Goal: Task Accomplishment & Management: Complete application form

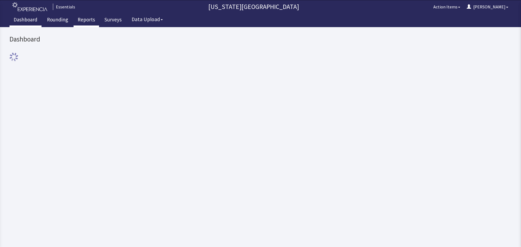
click at [90, 21] on link "Reports" at bounding box center [87, 21] width 26 height 14
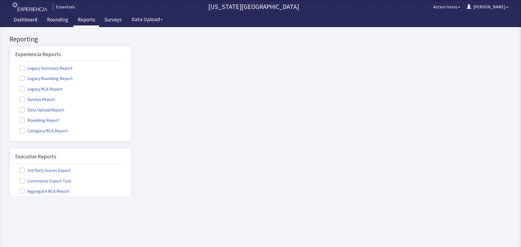
click at [21, 121] on span at bounding box center [21, 120] width 5 height 5
click at [10, 117] on input "Rounding Report" at bounding box center [10, 117] width 0 height 0
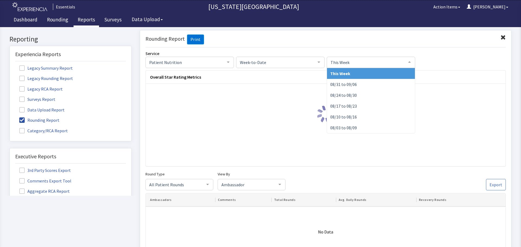
click at [355, 62] on span "This Week" at bounding box center [366, 62] width 75 height 6
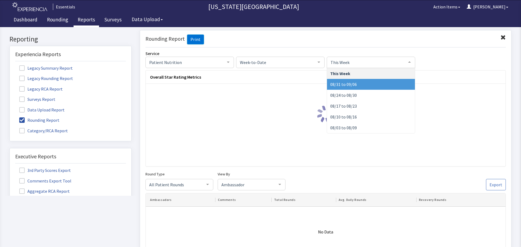
click at [353, 86] on span "08/31 to 09/06" at bounding box center [343, 83] width 27 height 5
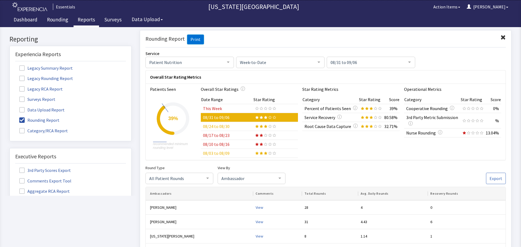
click at [283, 61] on span "Week-to-Date" at bounding box center [276, 62] width 75 height 6
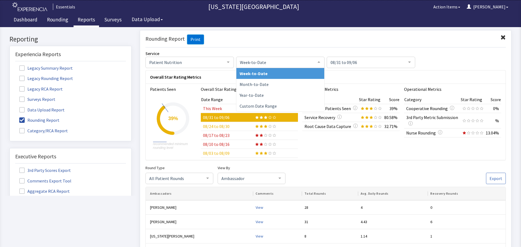
click at [283, 61] on span "Week-to-Date" at bounding box center [276, 62] width 75 height 6
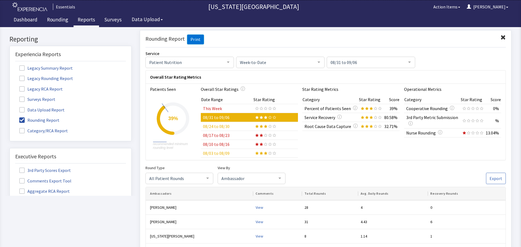
click at [22, 118] on span at bounding box center [21, 120] width 5 height 5
click at [10, 117] on input "Rounding Report" at bounding box center [10, 117] width 0 height 0
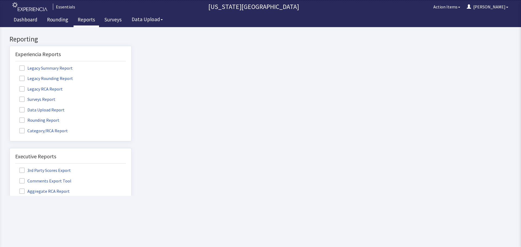
click at [22, 101] on span at bounding box center [21, 99] width 5 height 5
click at [10, 96] on input "Surveys Report" at bounding box center [10, 96] width 0 height 0
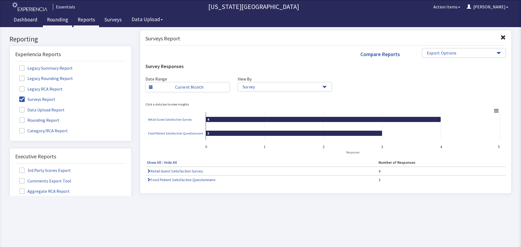
click at [62, 21] on link "Rounding" at bounding box center [57, 21] width 29 height 14
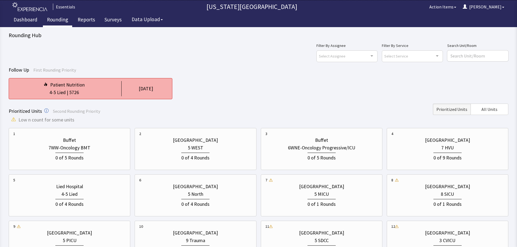
click at [97, 93] on div "4-5 Lied | 5726" at bounding box center [64, 93] width 102 height 8
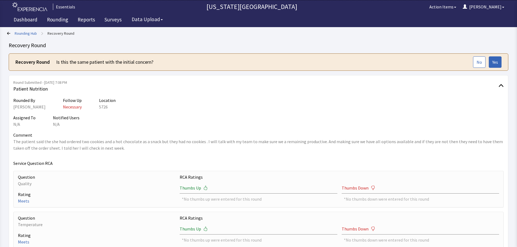
click at [29, 31] on link "Rounding Hub" at bounding box center [26, 33] width 22 height 5
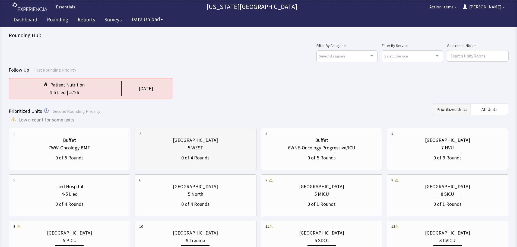
click at [200, 144] on div "5 WEST" at bounding box center [195, 148] width 15 height 8
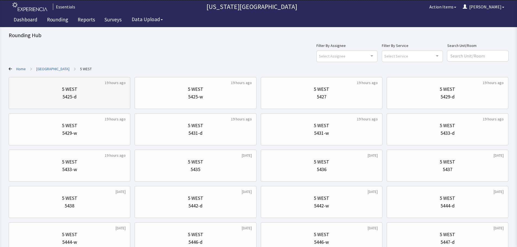
click at [92, 99] on div "5425-d" at bounding box center [69, 97] width 112 height 8
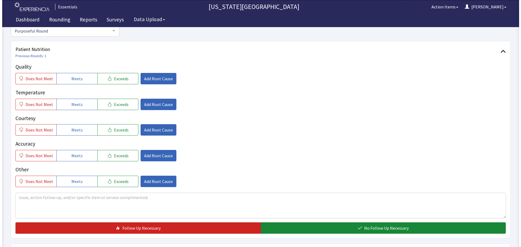
scroll to position [81, 0]
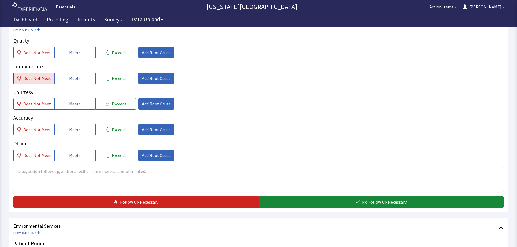
click at [39, 78] on span "Does Not Meet" at bounding box center [37, 78] width 28 height 7
click at [85, 103] on button "Meets" at bounding box center [74, 103] width 41 height 11
click at [81, 130] on button "Meets" at bounding box center [74, 129] width 41 height 11
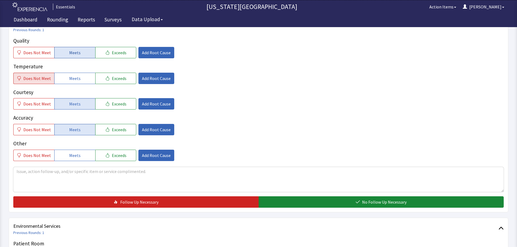
click at [76, 55] on span "Meets" at bounding box center [74, 52] width 11 height 7
click at [34, 154] on span "Does Not Meet" at bounding box center [37, 155] width 28 height 7
click at [98, 174] on textarea at bounding box center [258, 179] width 491 height 25
click at [148, 77] on button "Add Root Cause" at bounding box center [156, 78] width 36 height 11
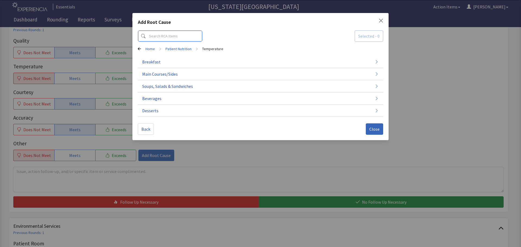
click at [184, 37] on input at bounding box center [170, 35] width 65 height 11
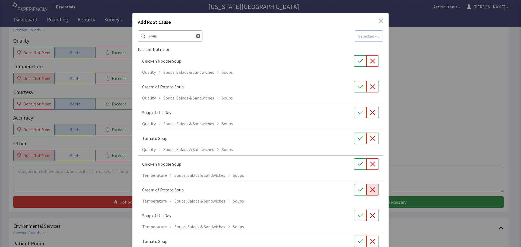
click at [375, 193] on button "button" at bounding box center [373, 189] width 12 height 11
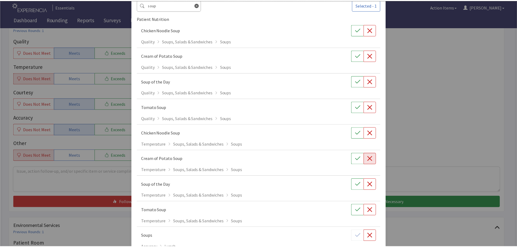
scroll to position [0, 0]
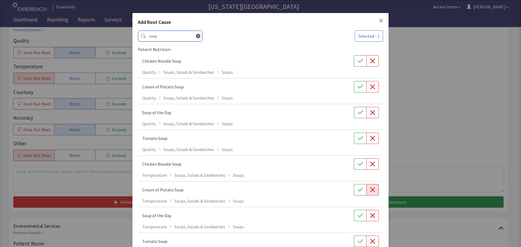
drag, startPoint x: 177, startPoint y: 36, endPoint x: 64, endPoint y: 37, distance: 113.5
click at [67, 37] on div "Add Root Cause soup Selected - 1 Patient Nutrition Chicken Noodle Soup Quality …" at bounding box center [260, 178] width 521 height 356
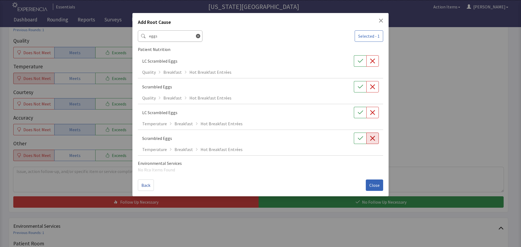
click at [375, 136] on icon "button" at bounding box center [372, 138] width 5 height 5
drag, startPoint x: 163, startPoint y: 39, endPoint x: 124, endPoint y: 39, distance: 39.9
click at [124, 39] on div "Add Root Cause eggs Selected - 2 Patient Nutrition LC Scrambled Eggs Quality Br…" at bounding box center [260, 123] width 521 height 247
click at [172, 37] on input "eggs" at bounding box center [170, 35] width 65 height 11
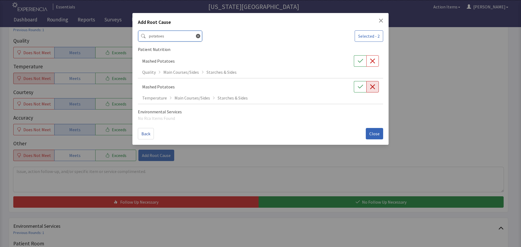
type input "potatoes"
click at [370, 89] on icon "button" at bounding box center [372, 86] width 5 height 5
click at [375, 131] on span "Close" at bounding box center [375, 134] width 10 height 7
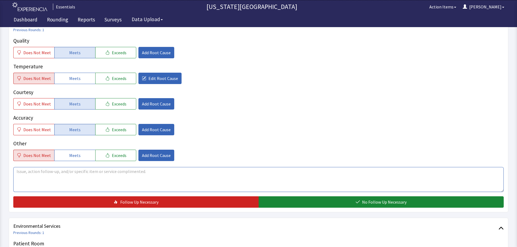
click at [50, 173] on textarea at bounding box center [258, 179] width 491 height 25
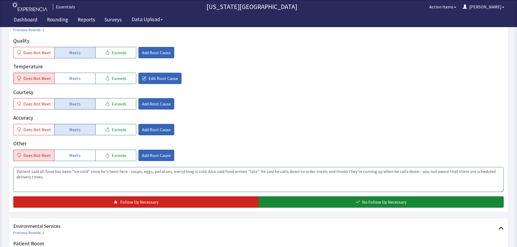
click at [89, 174] on textarea "Patient said all food has been "ice cold" since he's been here - soups, eggs, p…" at bounding box center [258, 179] width 491 height 25
click at [84, 175] on textarea "Patient said all food has been "ice cold" since he's been here - soups, eggs, p…" at bounding box center [258, 179] width 491 height 25
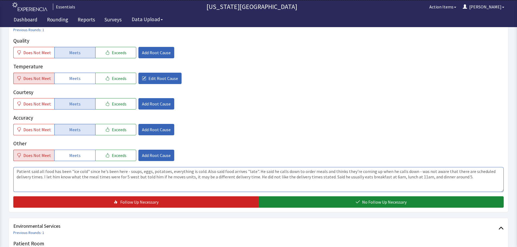
drag, startPoint x: 405, startPoint y: 178, endPoint x: 381, endPoint y: 181, distance: 24.1
click at [381, 181] on textarea "Patient said all food has been "ice cold" since he's been here - soups, eggs, p…" at bounding box center [258, 179] width 491 height 25
click at [244, 170] on textarea "Patient said all food has been "ice cold" since he's been here - soups, eggs, p…" at bounding box center [258, 179] width 491 height 25
type textarea "Patient said all food has been "ice cold" since he's been here - soups, eggs, p…"
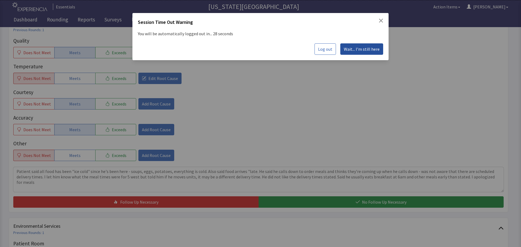
click at [375, 43] on button "Wait... I'm still here" at bounding box center [362, 48] width 43 height 11
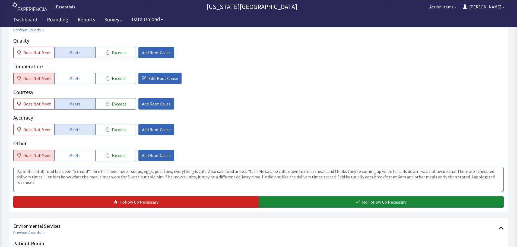
click at [251, 171] on textarea "Patient said all food has been "ice cold" since he's been here - soups, eggs, p…" at bounding box center [258, 179] width 491 height 25
click at [407, 171] on textarea "Patient said all food has been "ice cold" since he's been here - soups, eggs, p…" at bounding box center [258, 179] width 491 height 25
click at [450, 173] on textarea "Patient said all food has been "ice cold" since he's been here - soups, eggs, p…" at bounding box center [258, 179] width 491 height 25
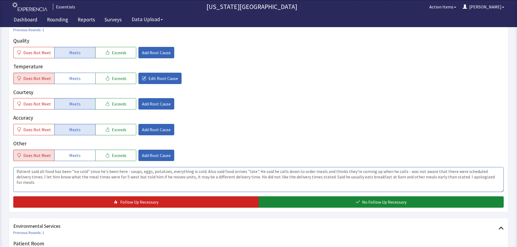
click at [172, 178] on textarea "Patient said all food has been "ice cold" since he's been here - soups, eggs, p…" at bounding box center [258, 179] width 491 height 25
click at [325, 178] on textarea "Patient said all food has been "ice cold" since he's been here - soups, eggs, p…" at bounding box center [258, 179] width 491 height 25
click at [484, 178] on textarea "Patient said all food has been "ice cold" since he's been here - soups, eggs, p…" at bounding box center [258, 179] width 491 height 25
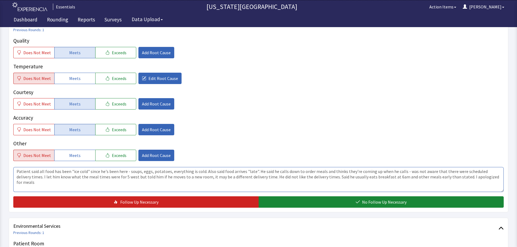
click at [491, 178] on textarea "Patient said all food has been "ice cold" since he's been here - soups, eggs, p…" at bounding box center [258, 179] width 491 height 25
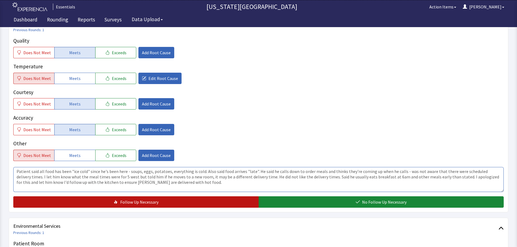
type textarea "Patient said all food has been "ice cold" since he's been here - soups, eggs, p…"
click at [168, 202] on button "Follow Up Necessary" at bounding box center [135, 202] width 245 height 11
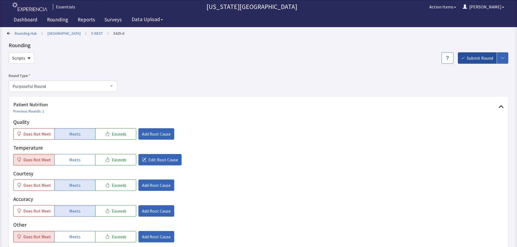
click at [472, 55] on span "Submit Round" at bounding box center [480, 58] width 26 height 7
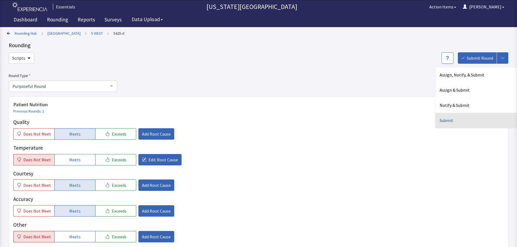
click at [457, 122] on div "Submit" at bounding box center [476, 120] width 81 height 15
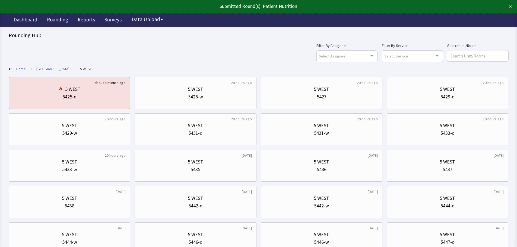
click at [20, 67] on link "Home" at bounding box center [21, 68] width 10 height 5
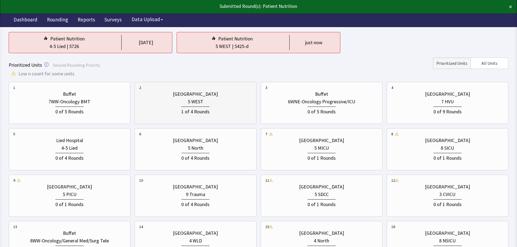
scroll to position [54, 0]
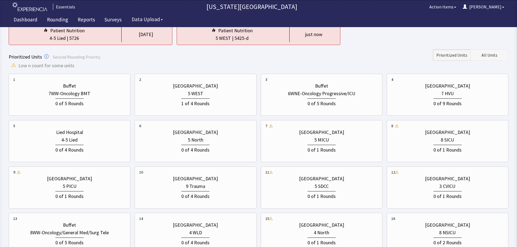
click at [494, 56] on span "All Units" at bounding box center [490, 55] width 16 height 7
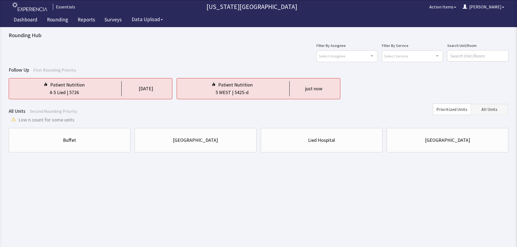
scroll to position [0, 0]
click at [434, 144] on div "[GEOGRAPHIC_DATA]" at bounding box center [451, 141] width 45 height 8
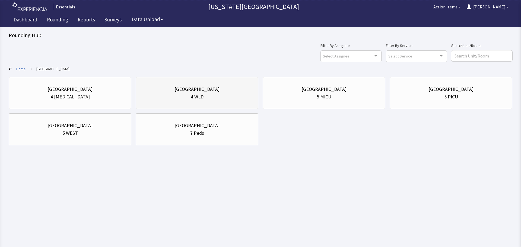
click at [193, 96] on div "4 WLD" at bounding box center [197, 97] width 13 height 8
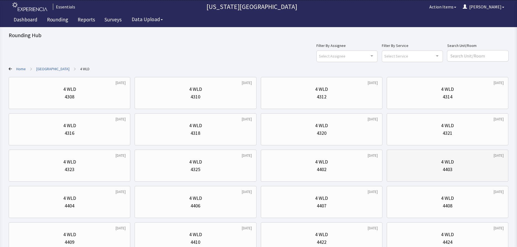
click at [471, 170] on div "4403" at bounding box center [448, 170] width 112 height 8
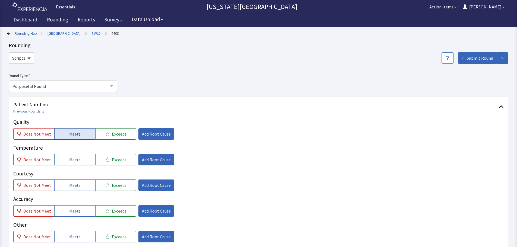
click at [73, 136] on span "Meets" at bounding box center [74, 134] width 11 height 7
click at [74, 157] on span "Meets" at bounding box center [74, 160] width 11 height 7
drag, startPoint x: 69, startPoint y: 188, endPoint x: 69, endPoint y: 201, distance: 13.0
click at [69, 190] on button "Meets" at bounding box center [74, 185] width 41 height 11
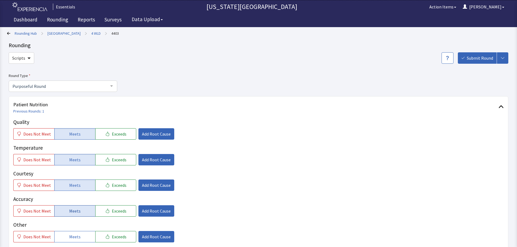
drag, startPoint x: 69, startPoint y: 207, endPoint x: 149, endPoint y: 191, distance: 81.2
click at [69, 207] on button "Meets" at bounding box center [74, 211] width 41 height 11
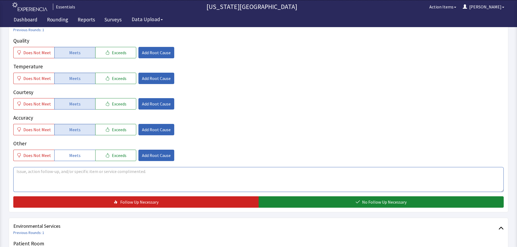
click at [319, 183] on textarea at bounding box center [258, 179] width 491 height 25
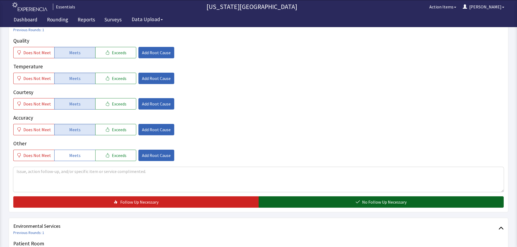
click at [346, 206] on button "No Follow Up Necessary" at bounding box center [381, 202] width 245 height 11
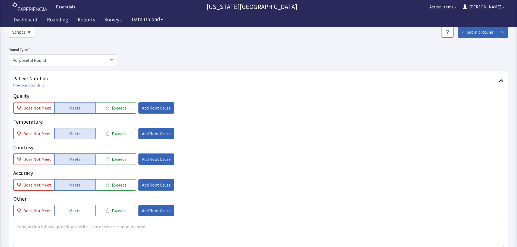
scroll to position [0, 0]
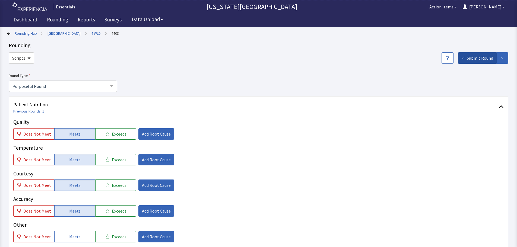
click at [482, 56] on span "Submit Round" at bounding box center [480, 58] width 26 height 7
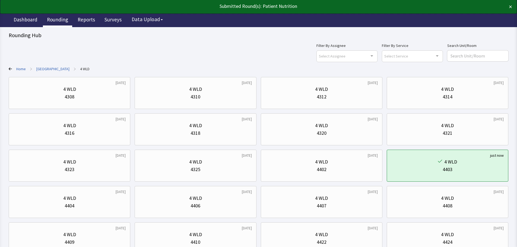
click at [49, 19] on link "Rounding" at bounding box center [57, 21] width 29 height 14
